Goal: Information Seeking & Learning: Learn about a topic

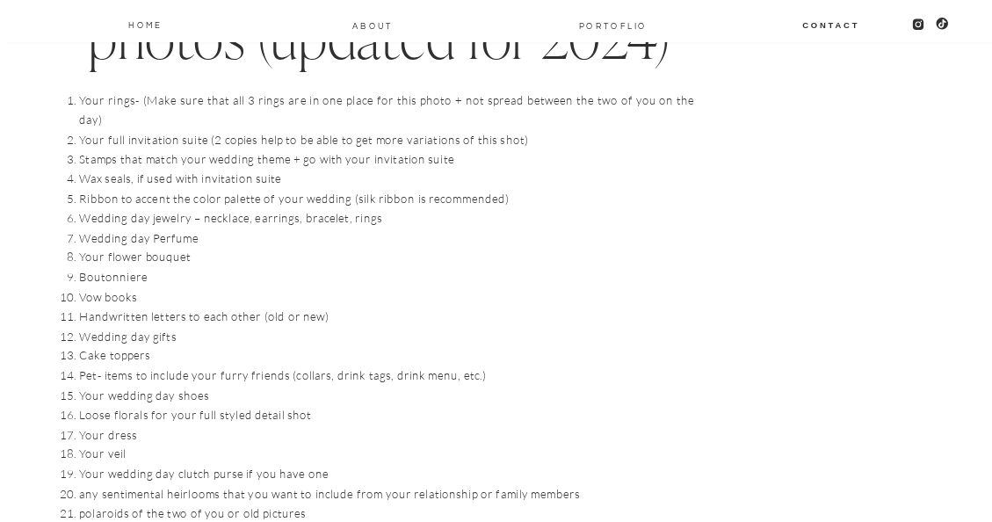
scroll to position [1770, 0]
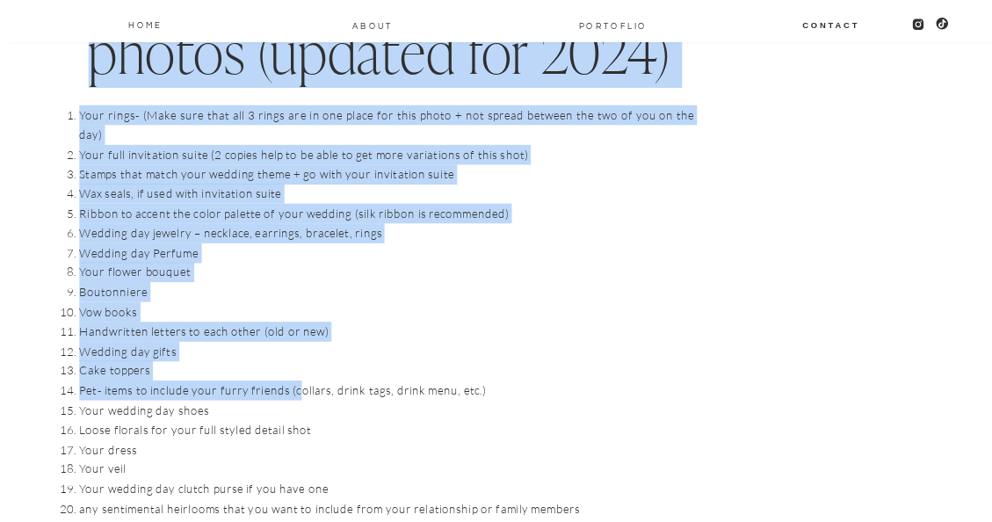
drag, startPoint x: 121, startPoint y: 126, endPoint x: 297, endPoint y: 364, distance: 296.1
drag, startPoint x: 297, startPoint y: 364, endPoint x: 485, endPoint y: 350, distance: 188.6
click at [485, 360] on li "Cake toppers" at bounding box center [386, 369] width 615 height 19
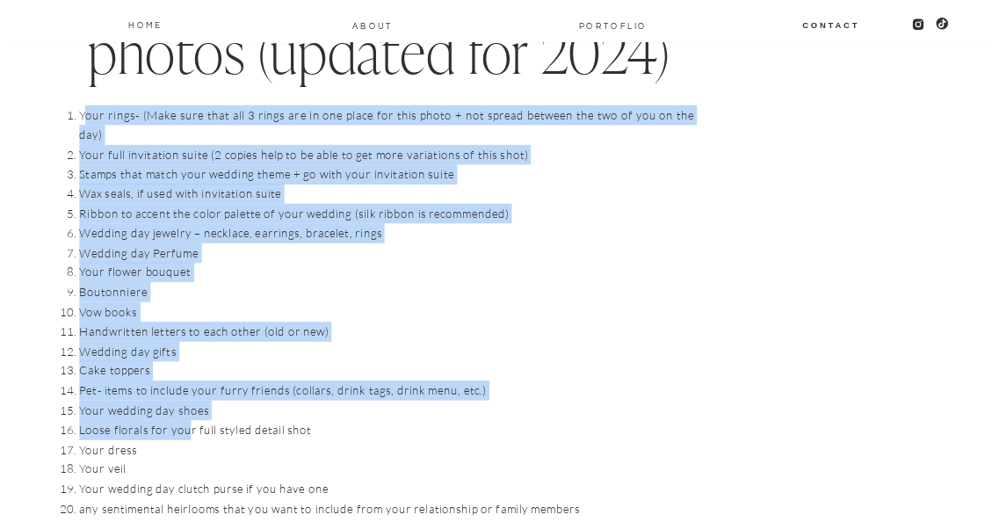
drag, startPoint x: 86, startPoint y: 118, endPoint x: 188, endPoint y: 397, distance: 297.6
click at [188, 397] on ol "Your rings- (Make sure that all 3 rings are in one place for this photo + not s…" at bounding box center [386, 430] width 615 height 650
drag, startPoint x: 188, startPoint y: 397, endPoint x: 83, endPoint y: 135, distance: 282.4
click at [83, 144] on li "Your full invitation suite (2 copies help to be able to get more variations of …" at bounding box center [386, 153] width 615 height 19
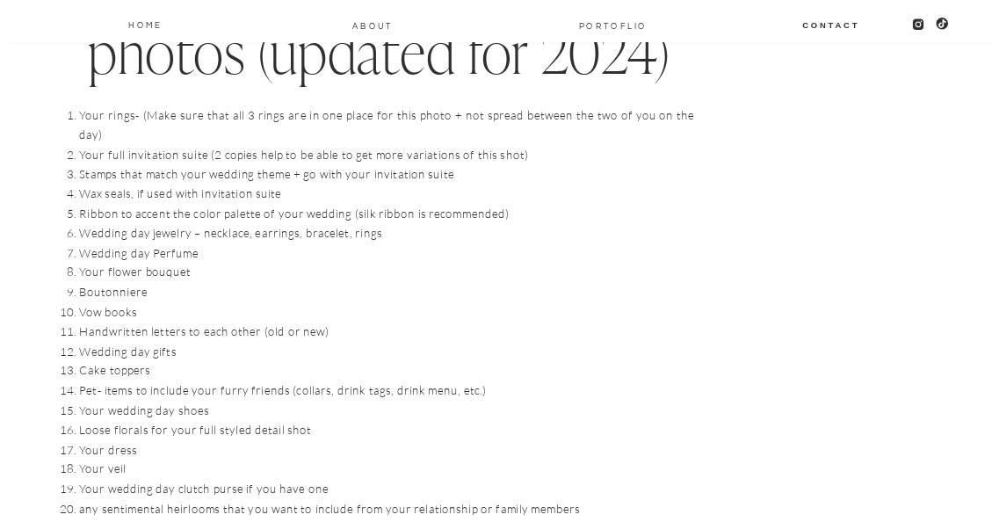
click at [79, 108] on li "Your rings- (Make sure that all 3 rings are in one place for this photo + not s…" at bounding box center [386, 125] width 615 height 40
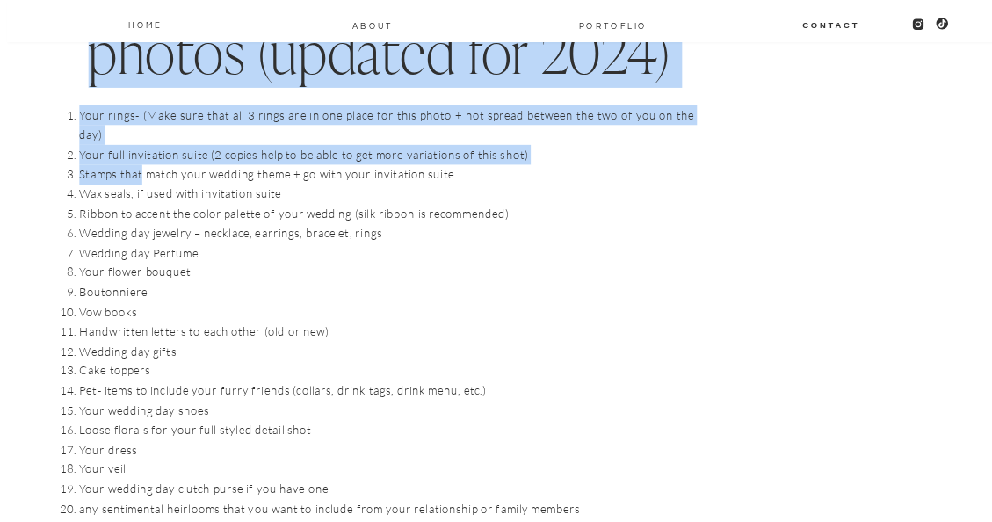
drag, startPoint x: 62, startPoint y: 110, endPoint x: 141, endPoint y: 149, distance: 88.5
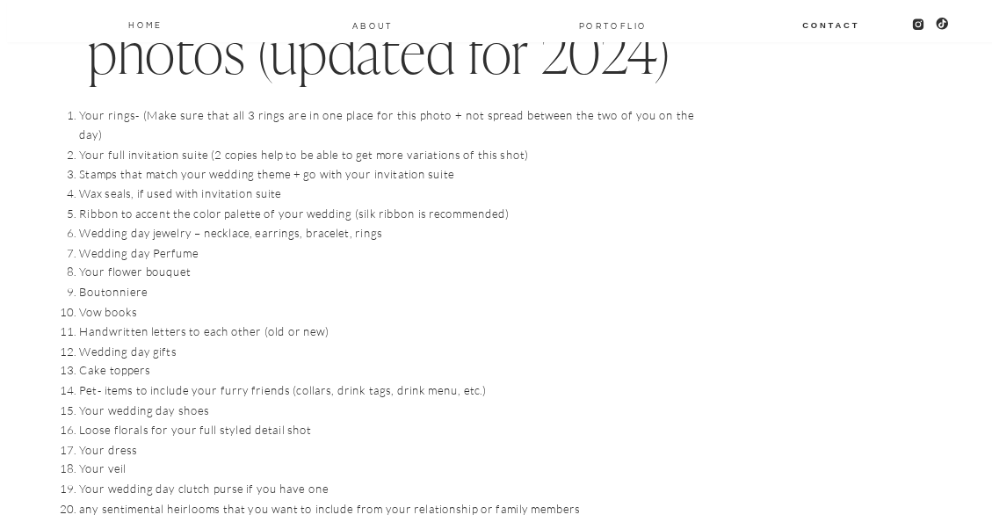
drag, startPoint x: 141, startPoint y: 149, endPoint x: 109, endPoint y: 173, distance: 39.6
click at [109, 184] on li "Wax seals, if used with invitation suite" at bounding box center [386, 193] width 615 height 19
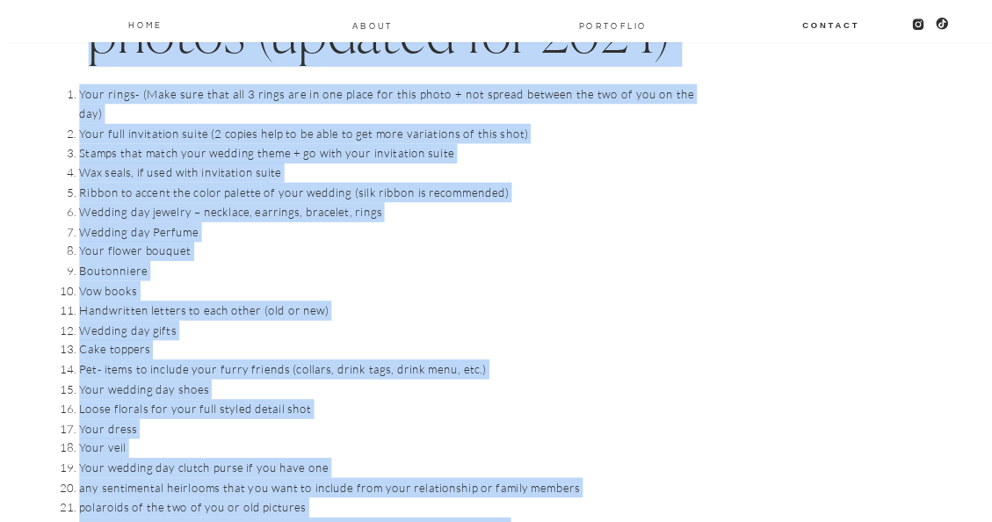
scroll to position [1627, 0]
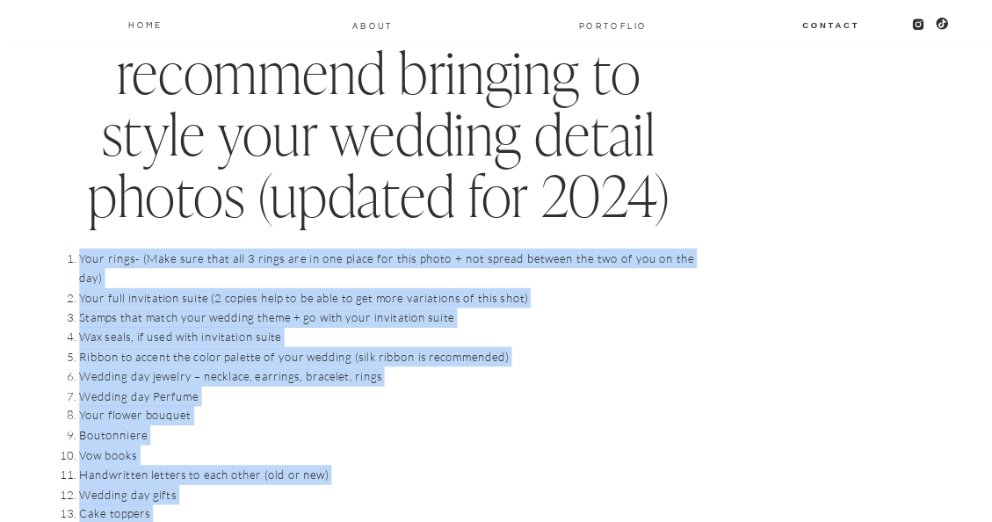
drag, startPoint x: 412, startPoint y: 299, endPoint x: 65, endPoint y: 256, distance: 349.9
copy ol "Lore ipsum- (Dolo sita cons adi 0 elits doe te inc utlab etd magn aliqu + eni a…"
